Goal: Information Seeking & Learning: Compare options

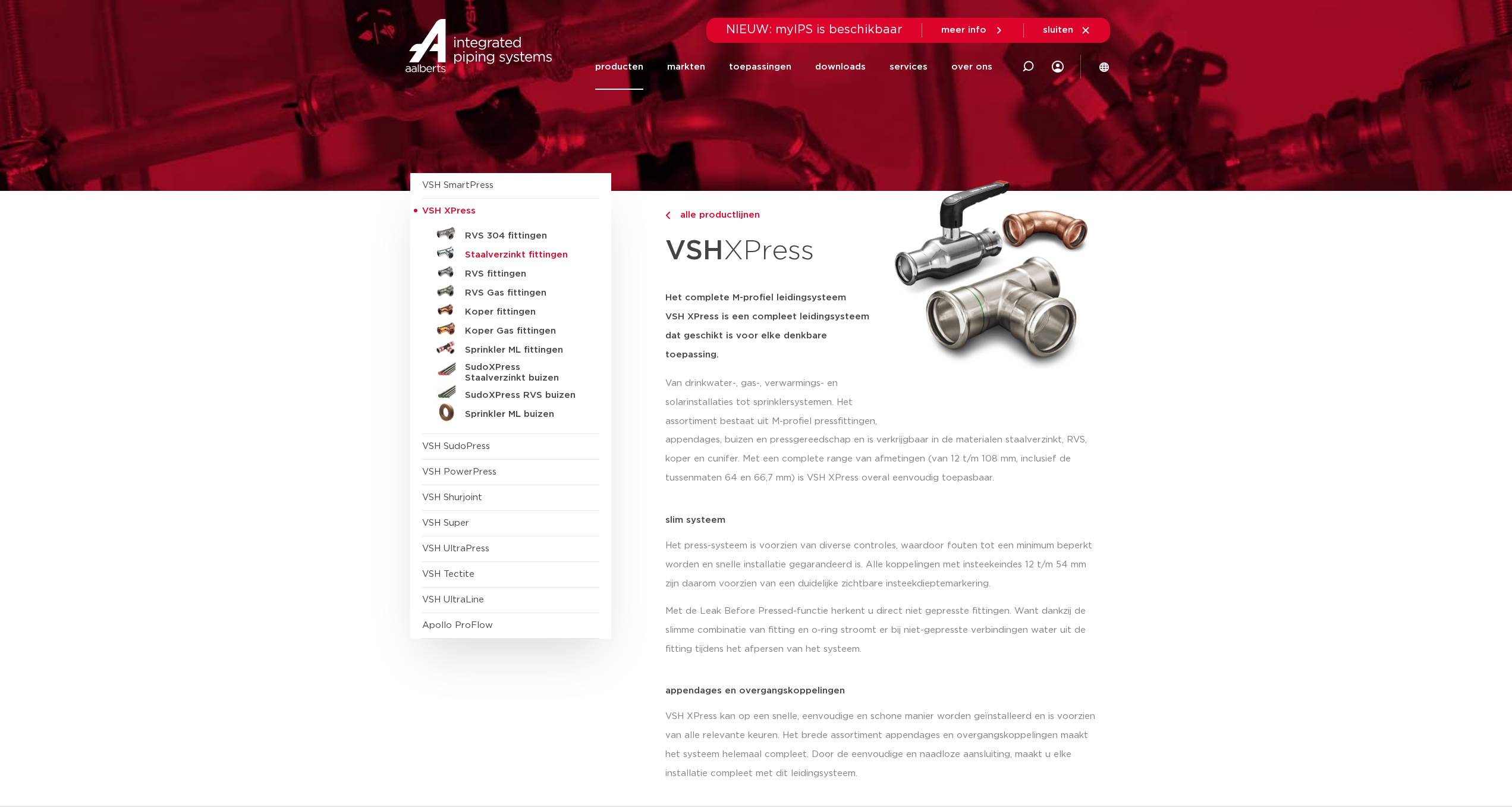
click at [477, 256] on h5 "Staalverzinkt fittingen" at bounding box center [524, 255] width 118 height 11
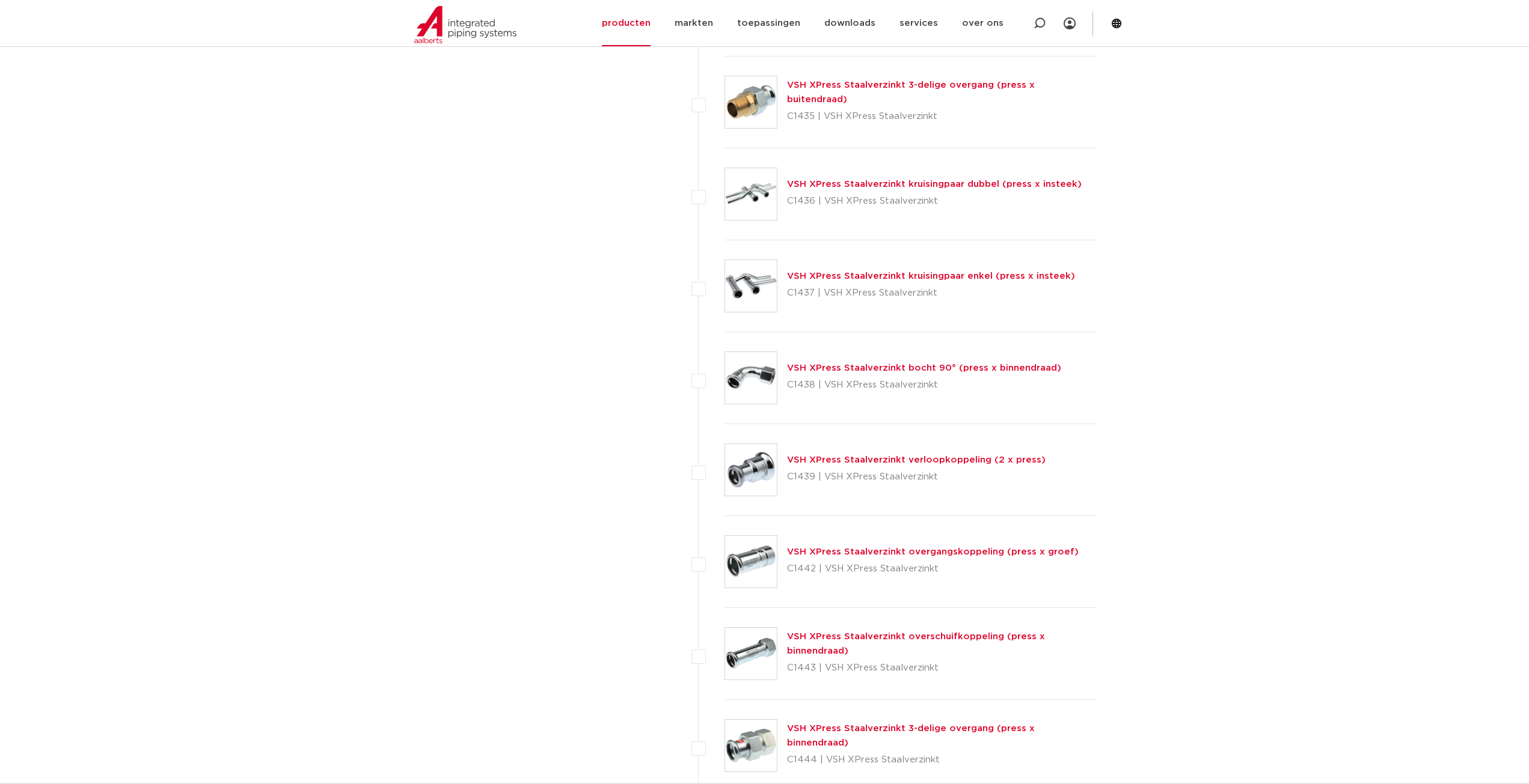
scroll to position [2464, 0]
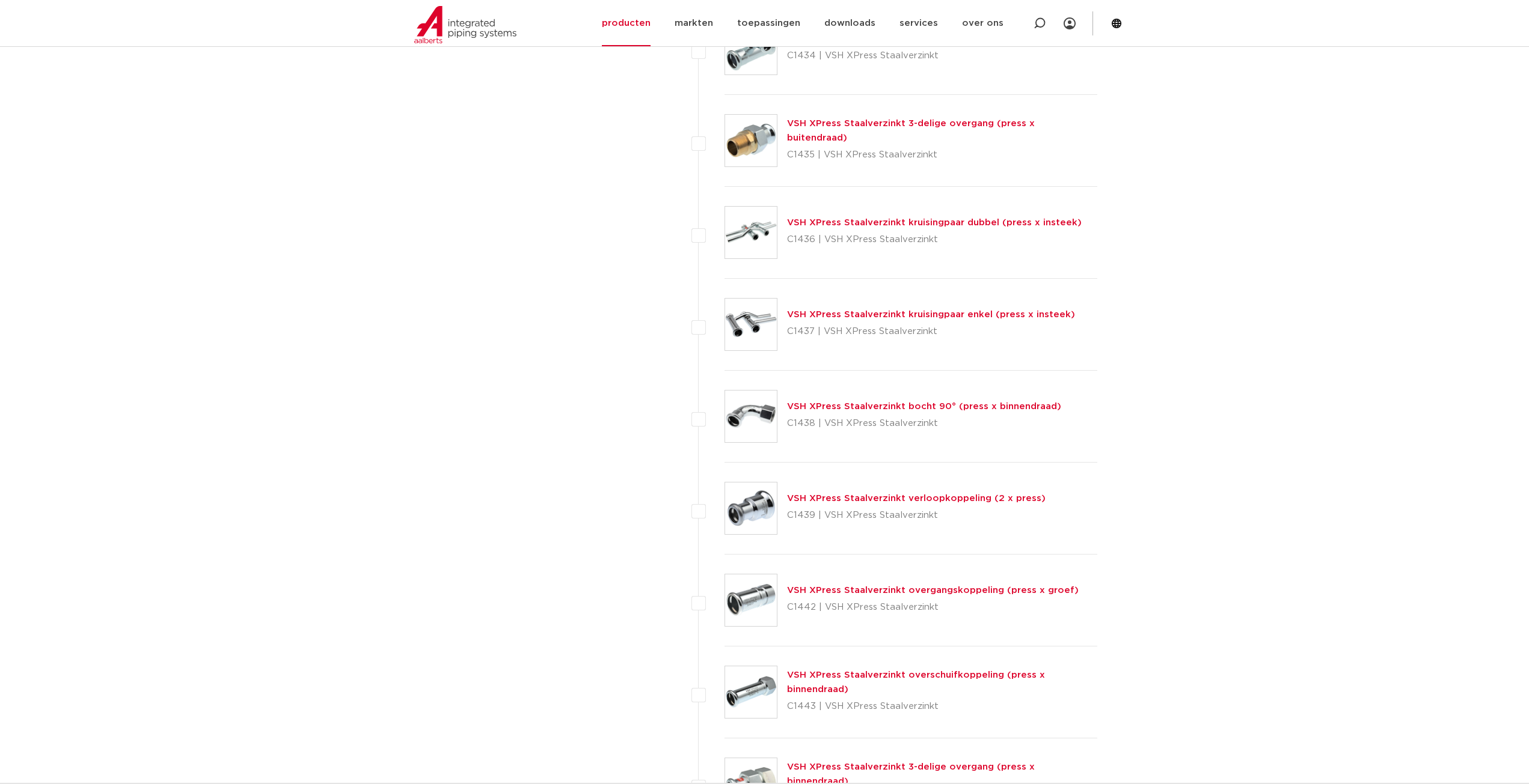
click at [820, 406] on link "VSH XPress Staalverzinkt bocht 90° (press x binnendraad)" at bounding box center [924, 406] width 274 height 9
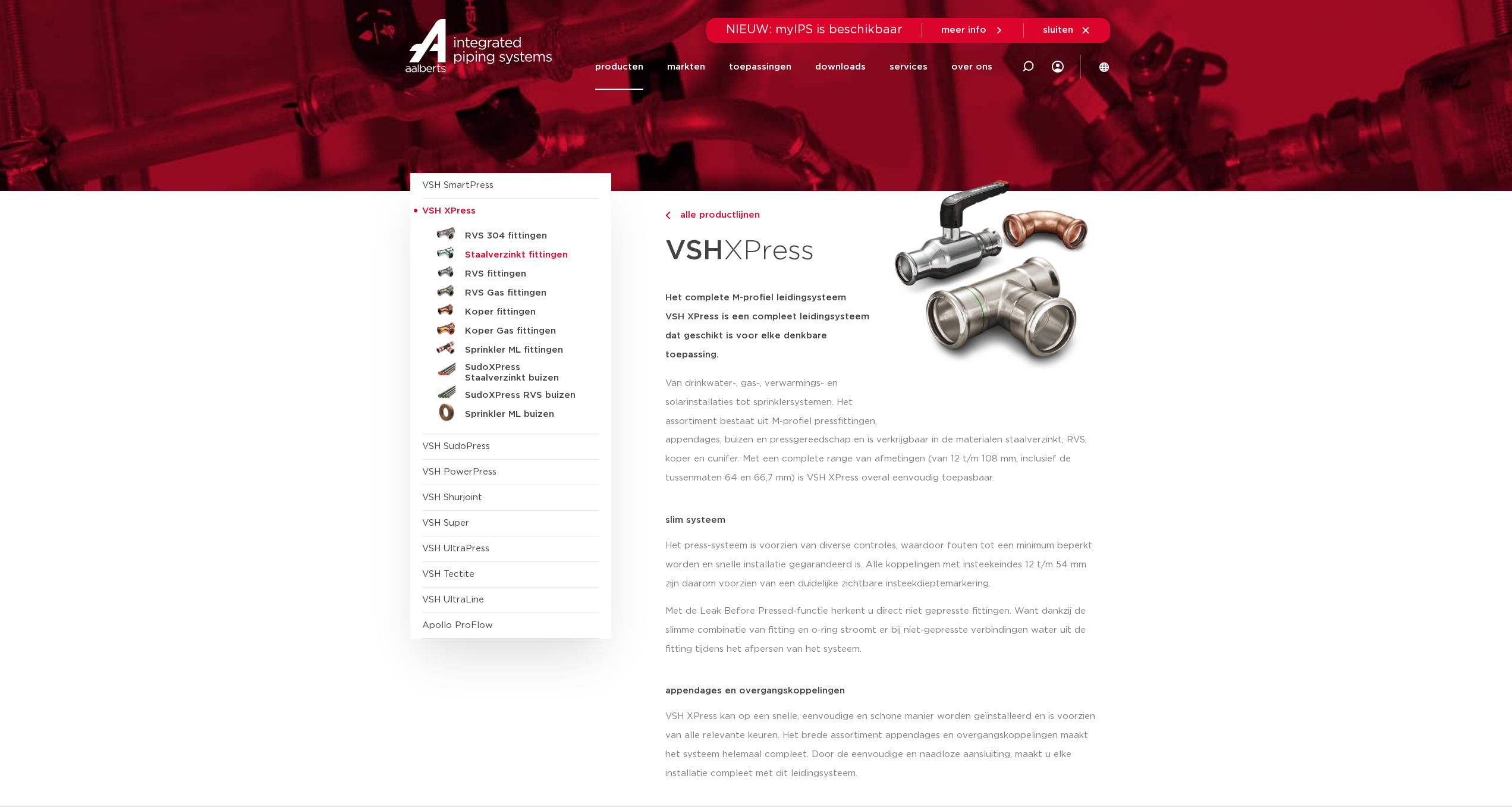
click at [487, 252] on h5 "Staalverzinkt fittingen" at bounding box center [524, 255] width 118 height 11
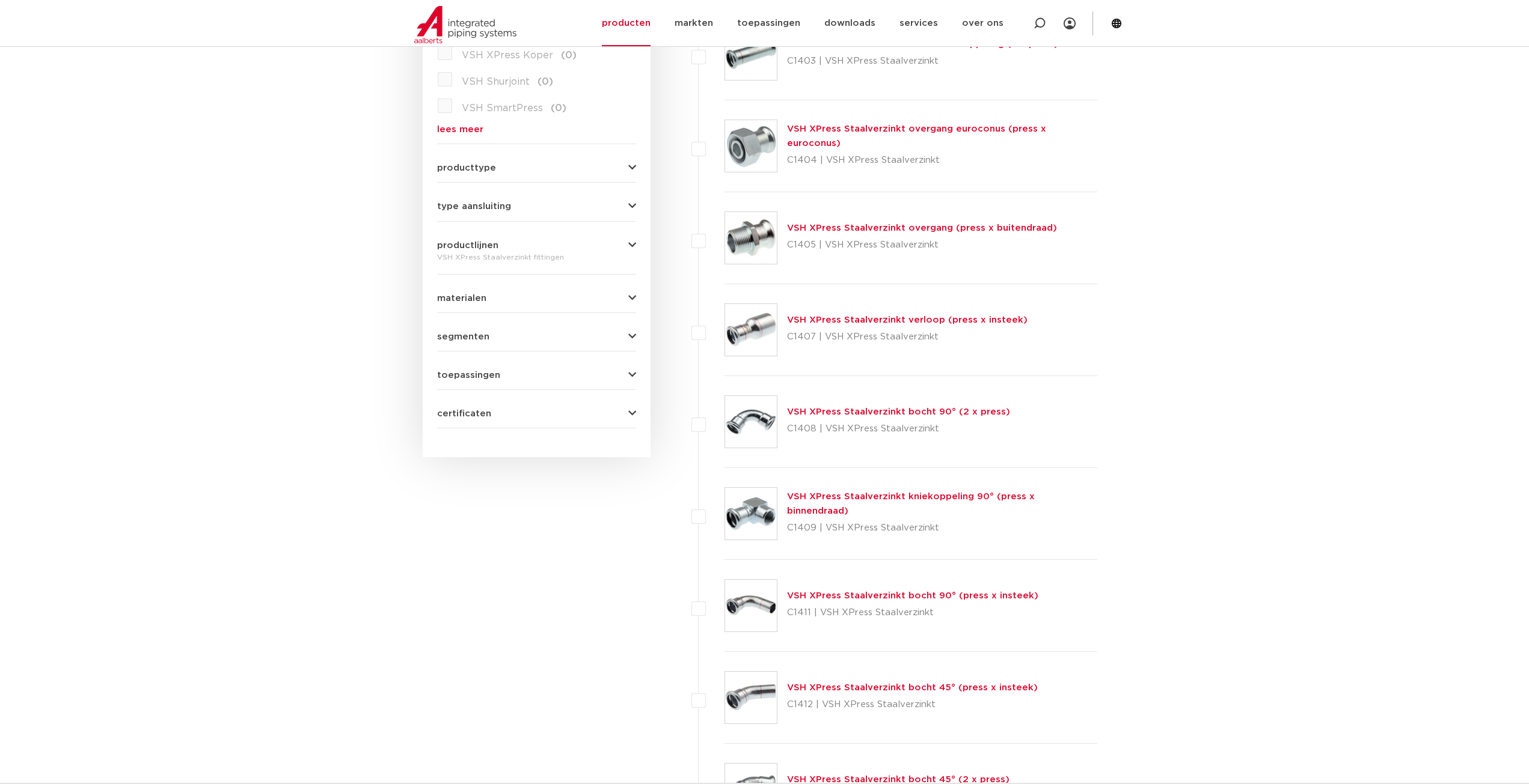
scroll to position [361, 0]
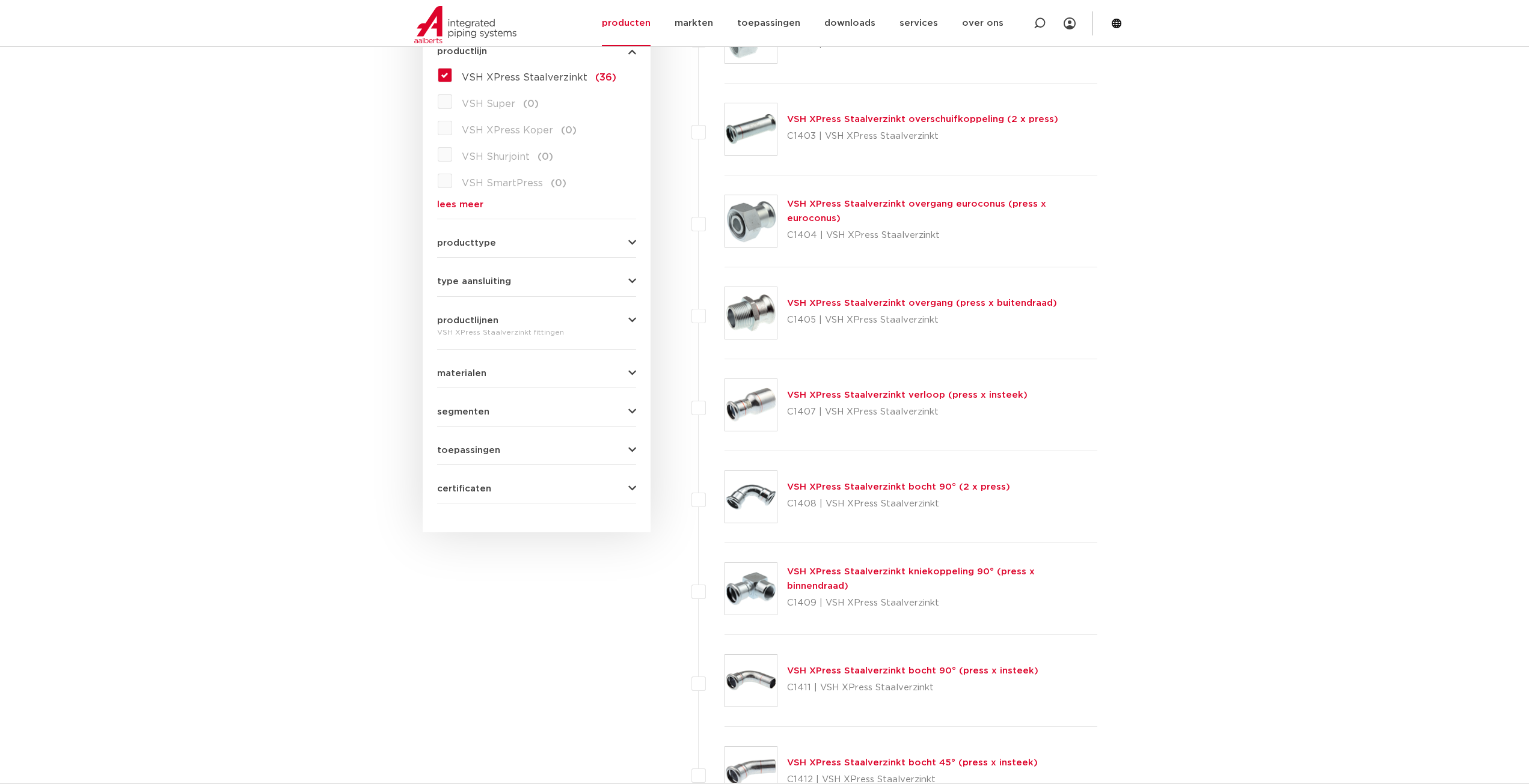
click at [833, 302] on link "VSH XPress Staalverzinkt overgang (press x buitendraad)" at bounding box center [922, 303] width 270 height 9
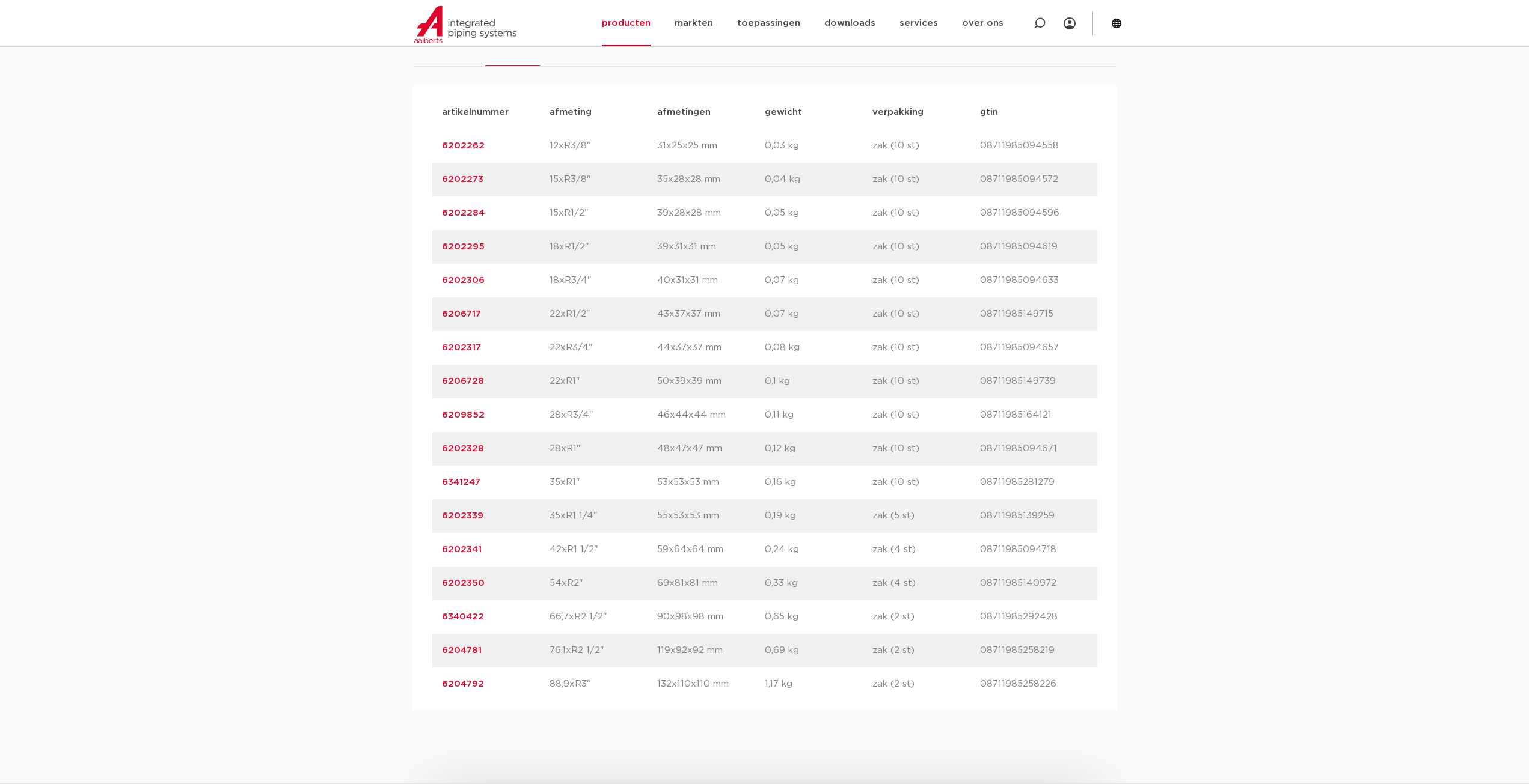
scroll to position [842, 0]
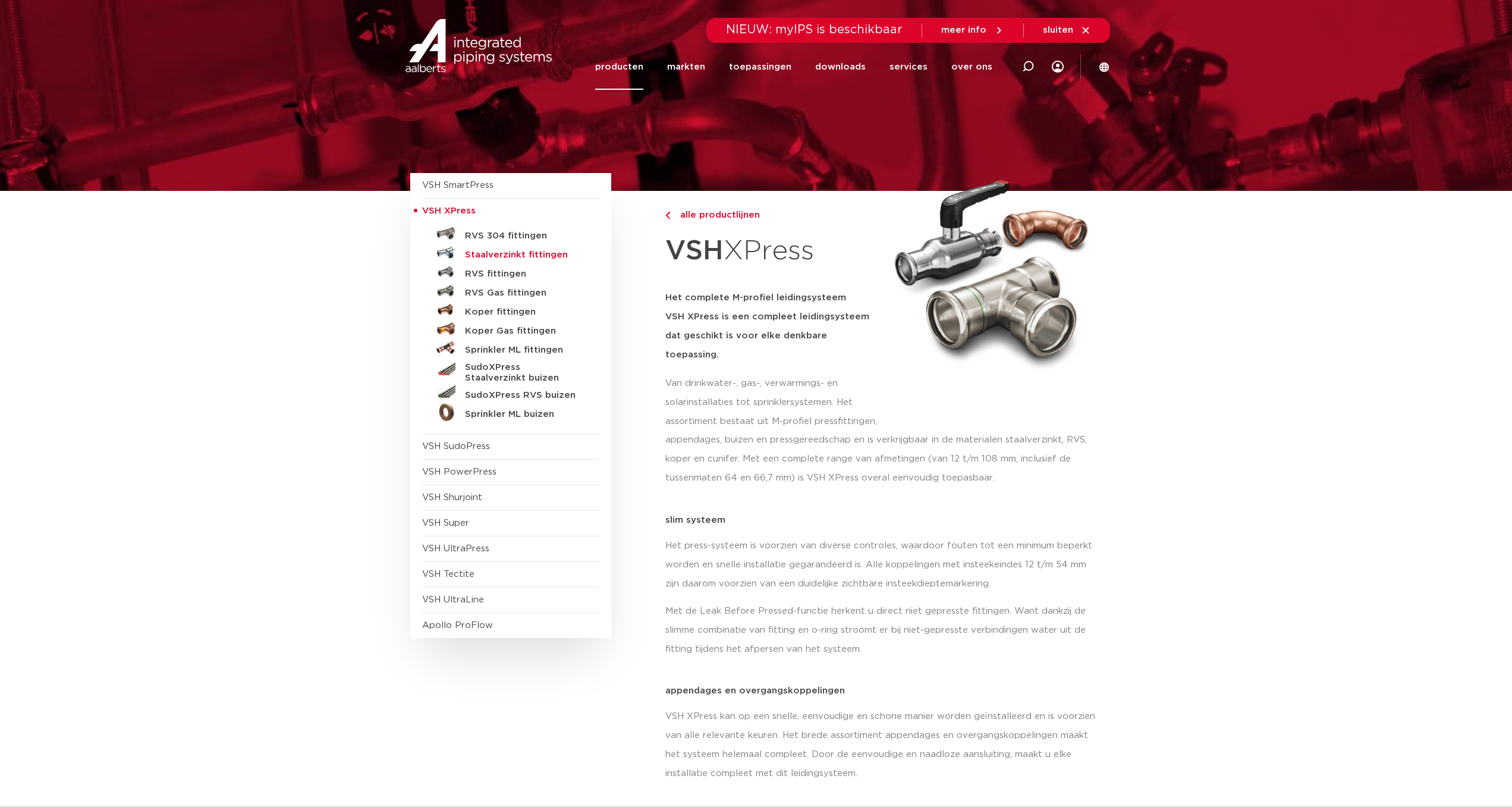
click at [482, 251] on h5 "Staalverzinkt fittingen" at bounding box center [524, 255] width 118 height 11
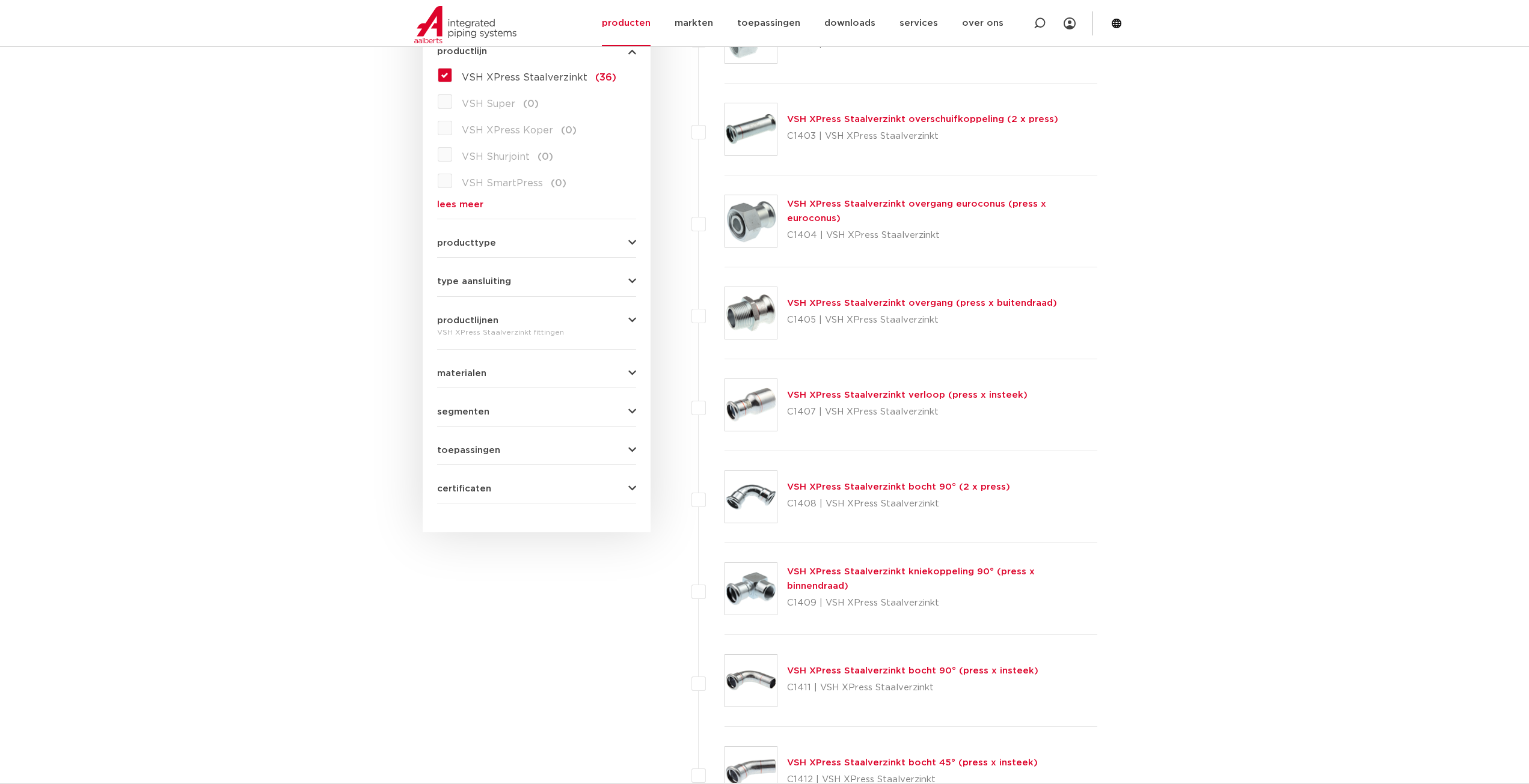
click at [800, 487] on link "VSH XPress Staalverzinkt bocht 90° (2 x press)" at bounding box center [899, 487] width 223 height 9
